Goal: Register for event/course

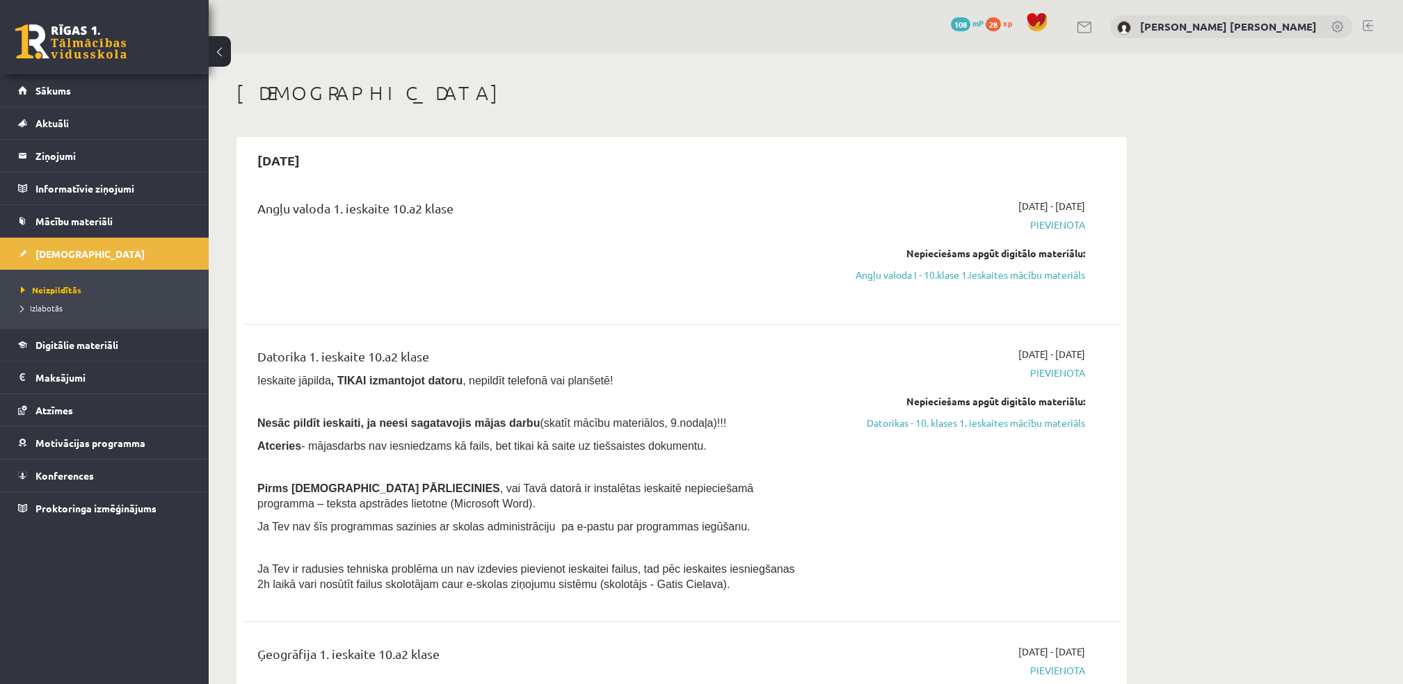
scroll to position [79, 0]
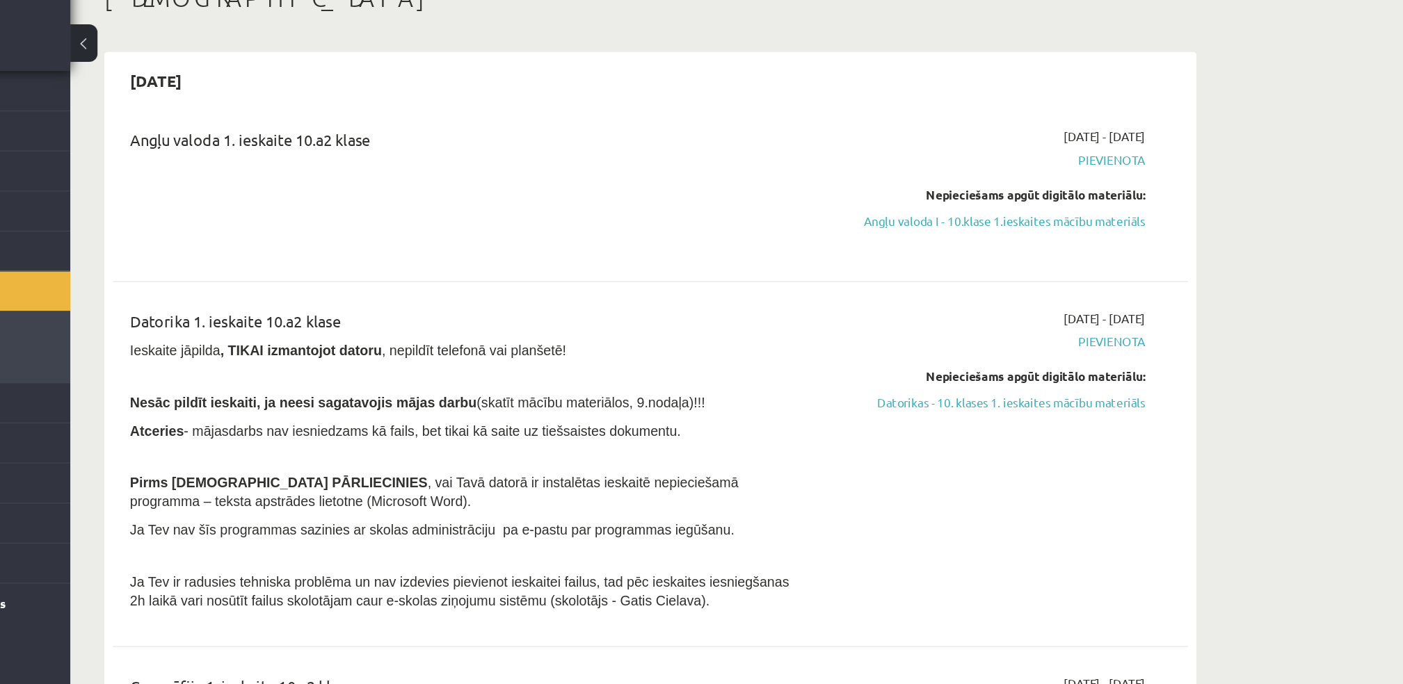
click at [219, 54] on button at bounding box center [220, 51] width 22 height 31
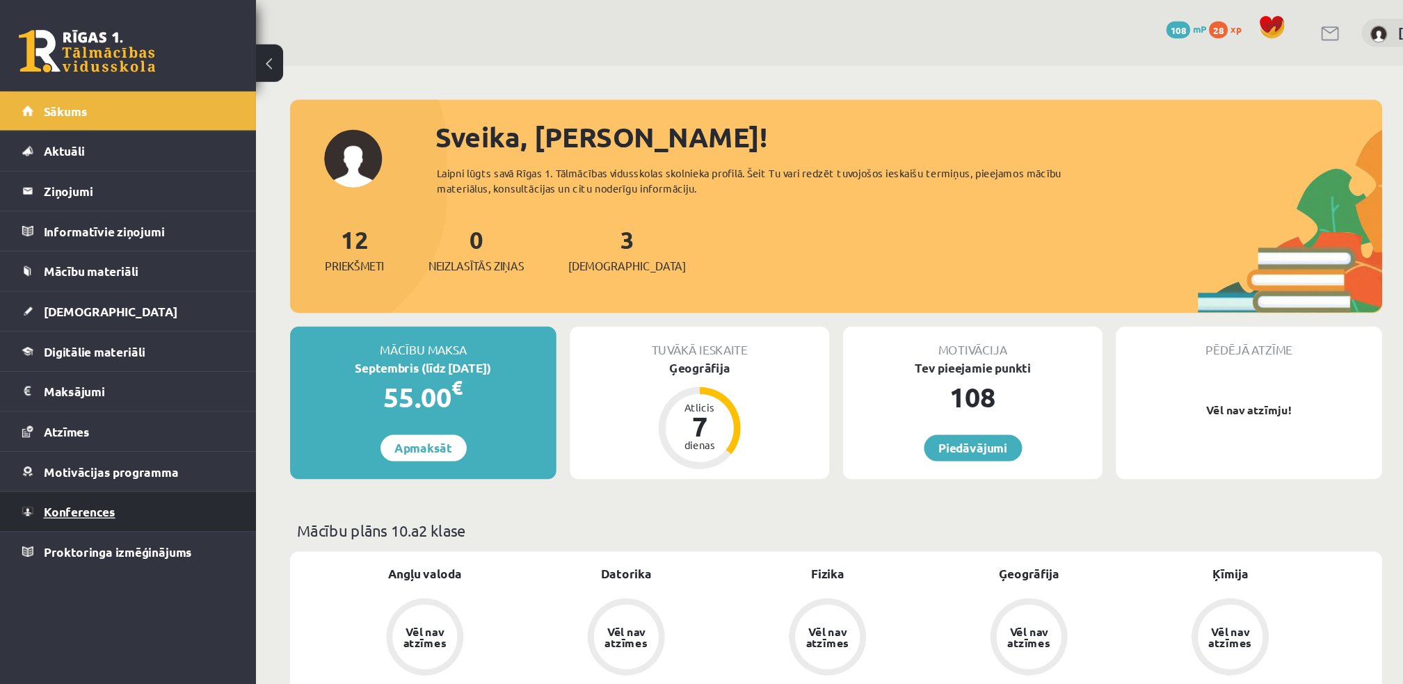
click at [79, 417] on span "Konferences" at bounding box center [64, 417] width 58 height 13
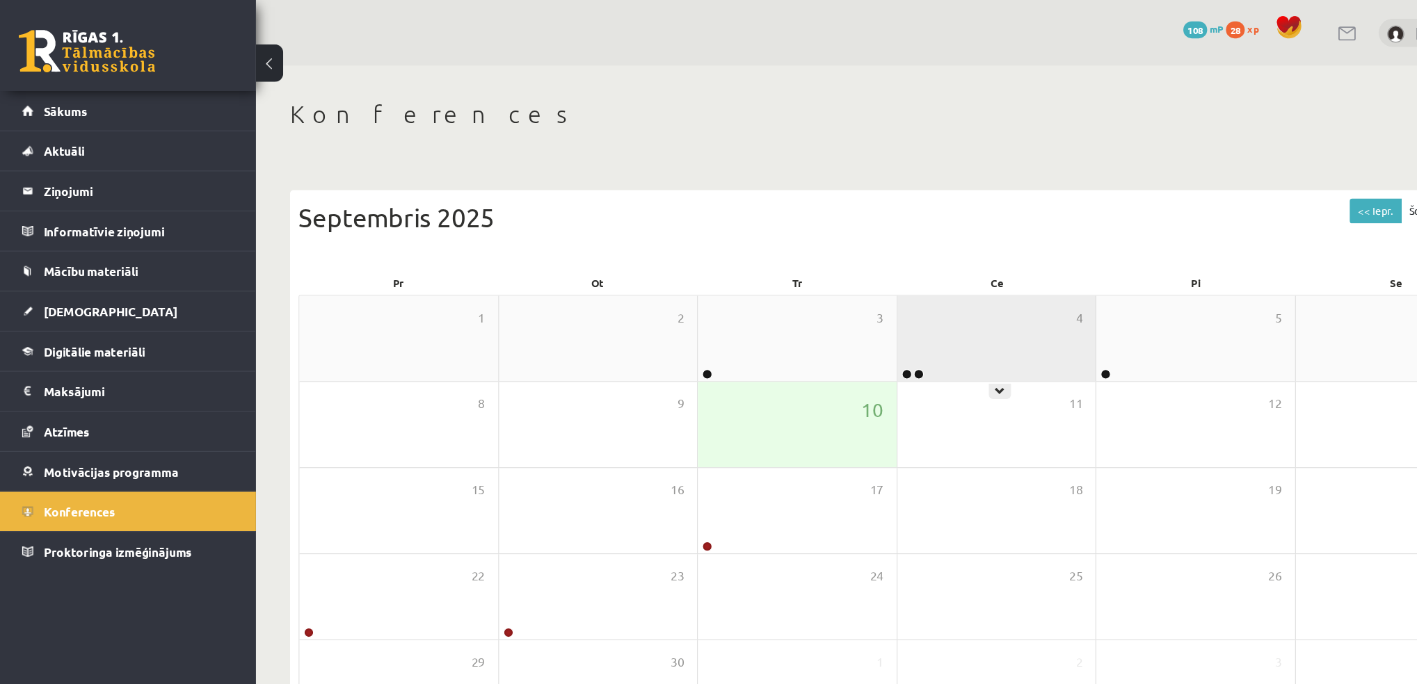
click at [752, 286] on div "4" at bounding box center [813, 276] width 162 height 70
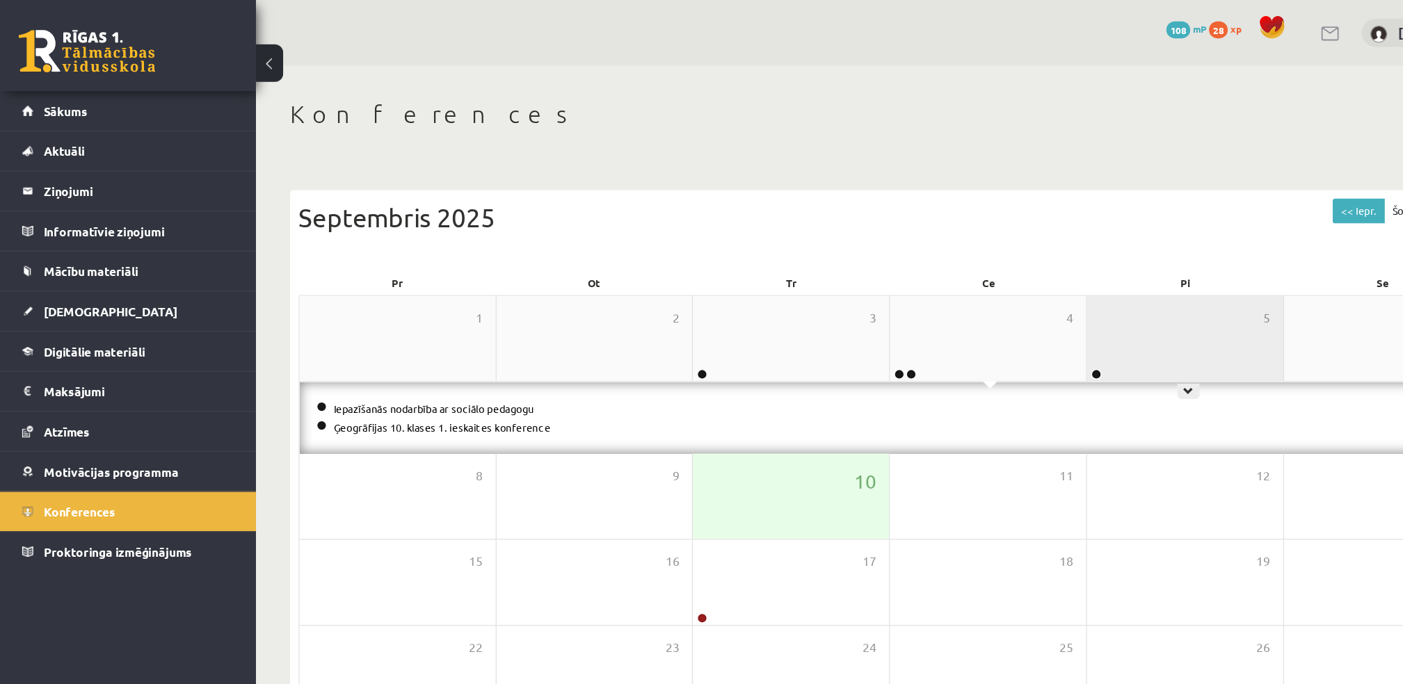
click at [961, 252] on div "5" at bounding box center [966, 276] width 160 height 70
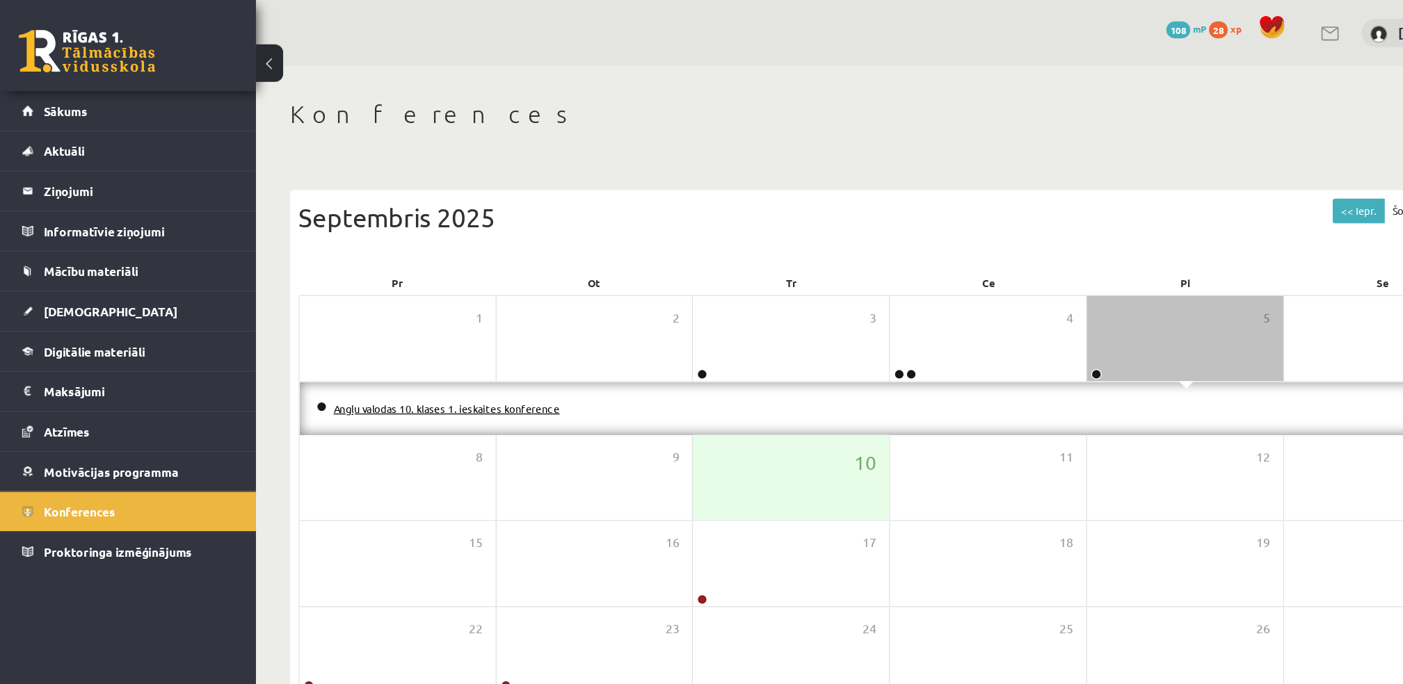
click at [434, 333] on link "Angļu valodas 10. klases 1. ieskaites konference" at bounding box center [364, 333] width 184 height 11
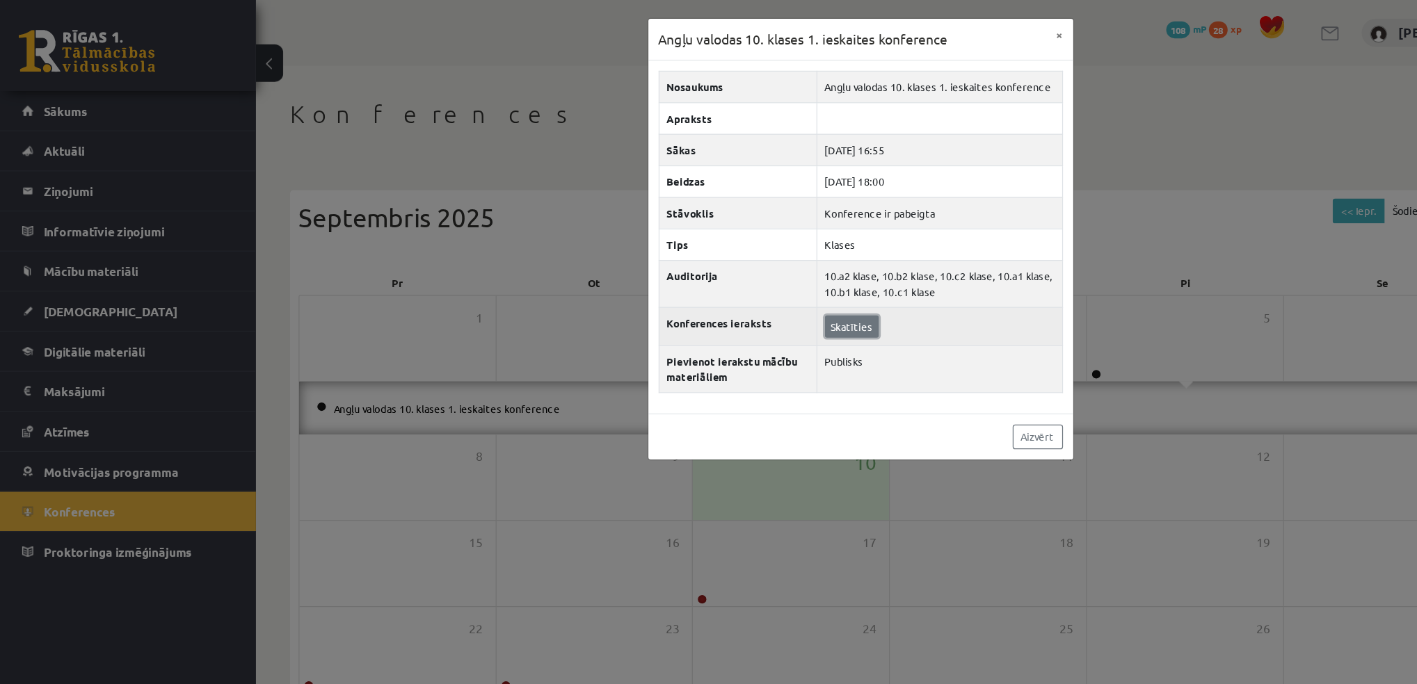
click at [695, 267] on link "Skatīties" at bounding box center [694, 266] width 44 height 18
